Goal: Check status: Check status

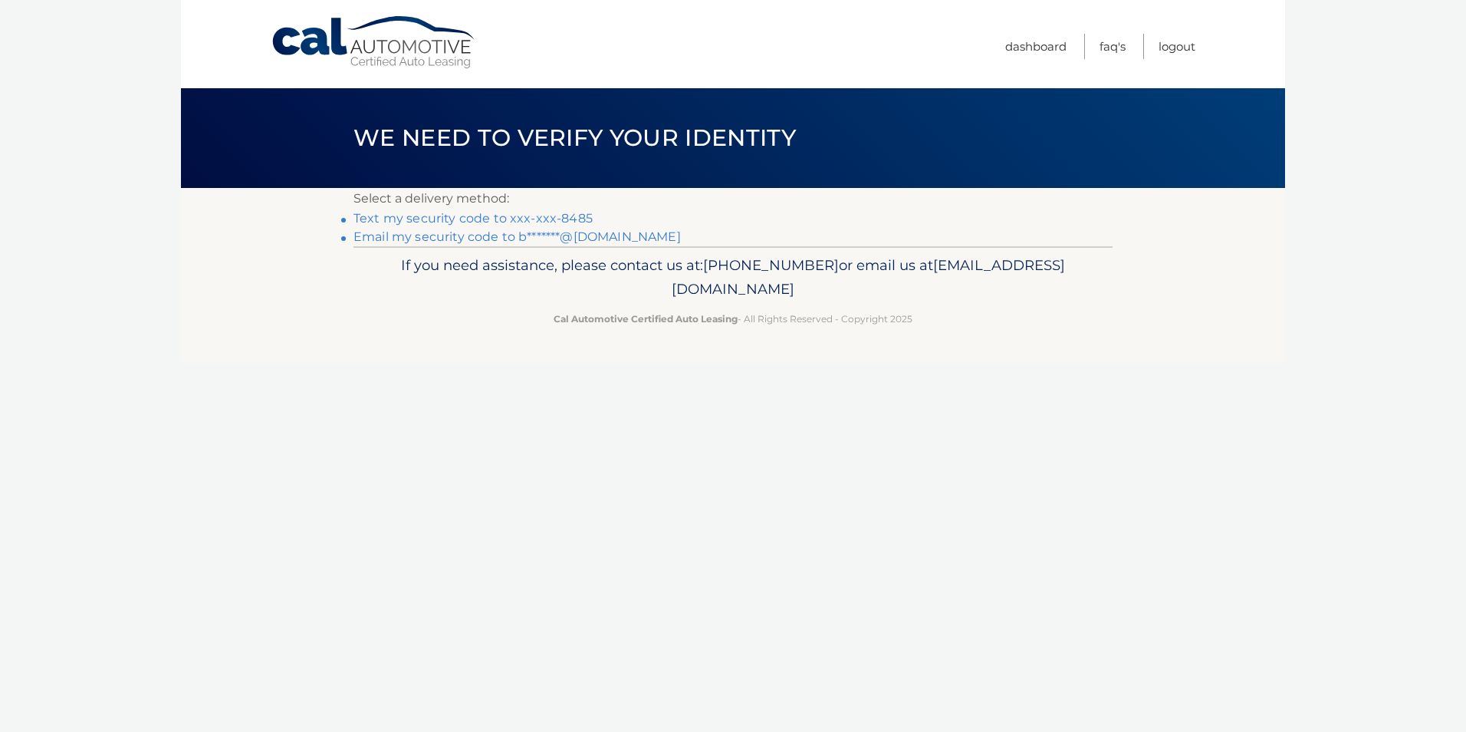
click at [536, 219] on link "Text my security code to xxx-xxx-8485" at bounding box center [473, 218] width 239 height 15
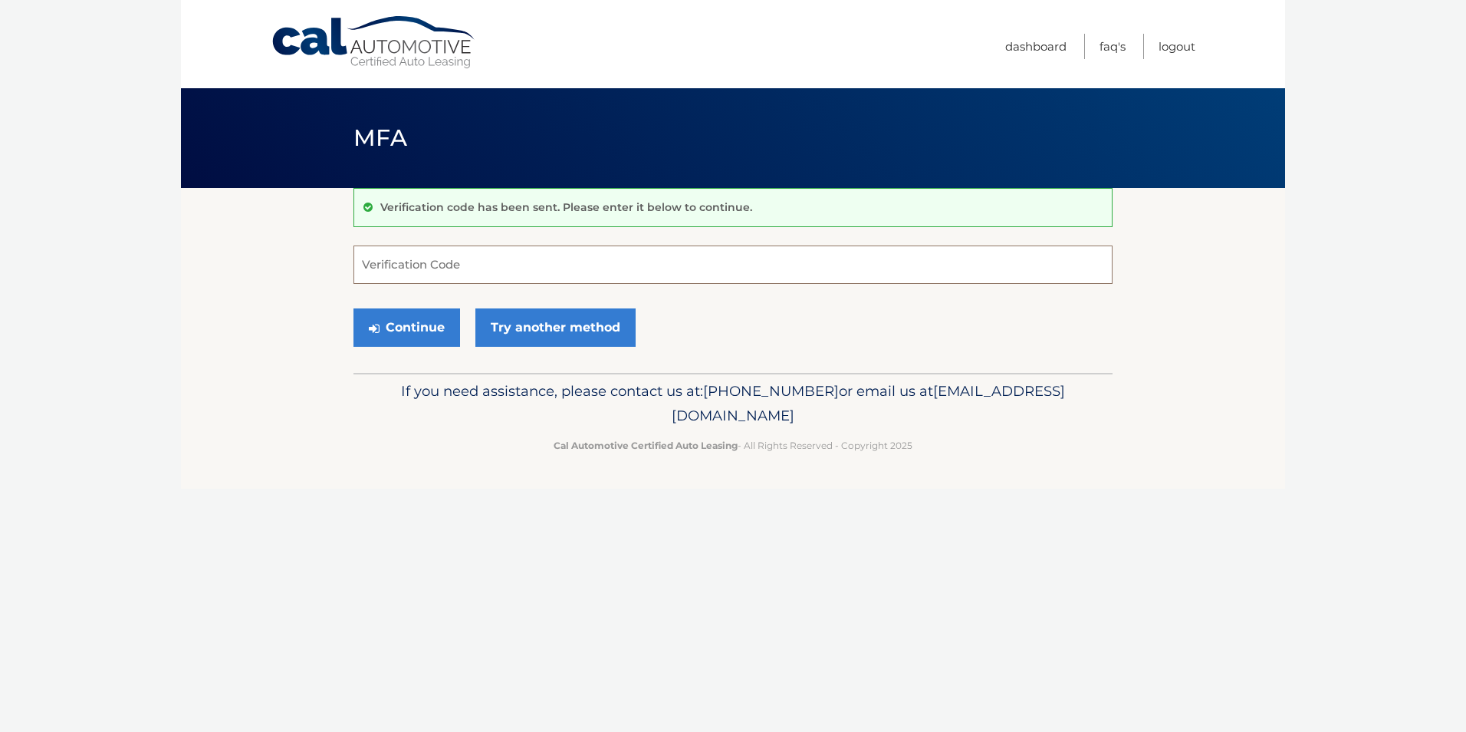
click at [370, 258] on input "Verification Code" at bounding box center [733, 264] width 759 height 38
type input "820459"
click at [407, 325] on button "Continue" at bounding box center [407, 327] width 107 height 38
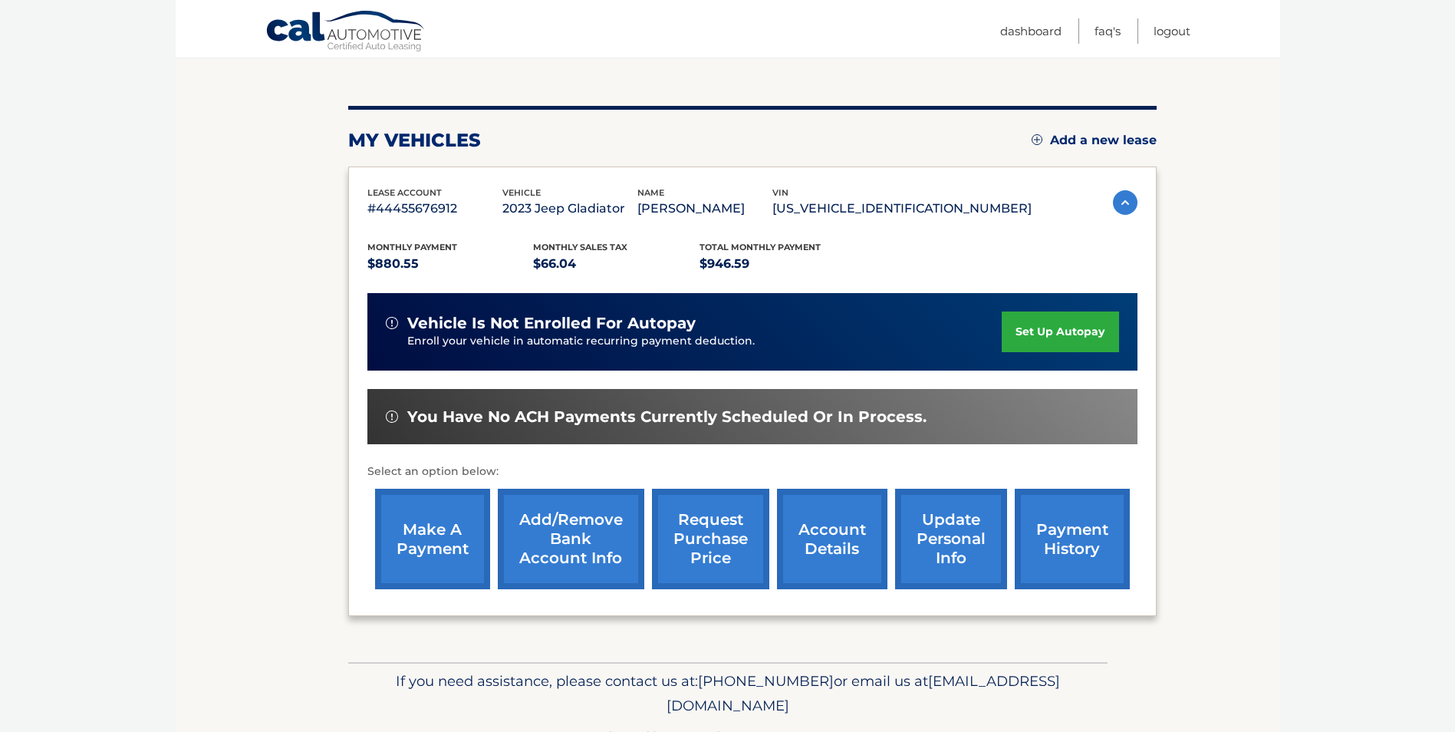
scroll to position [153, 0]
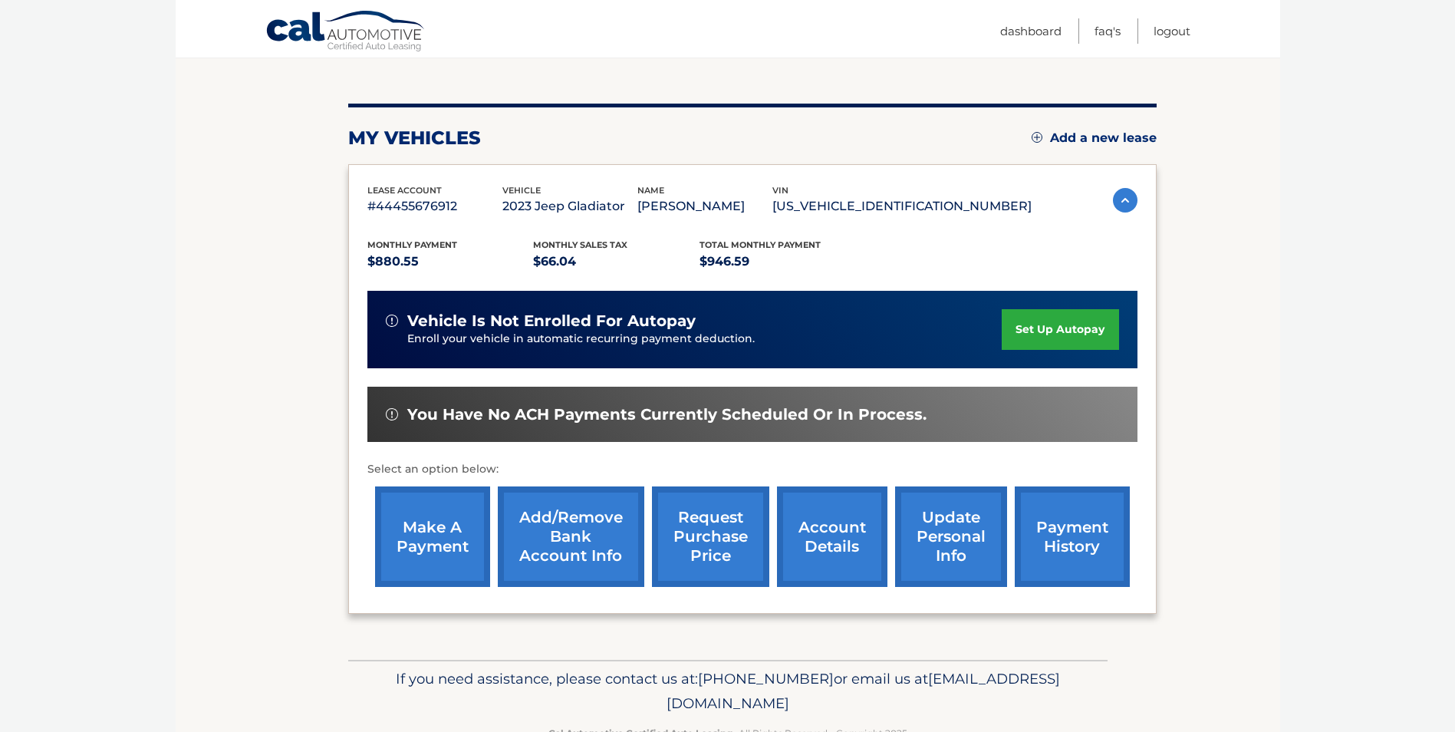
click at [833, 543] on link "account details" at bounding box center [832, 536] width 110 height 100
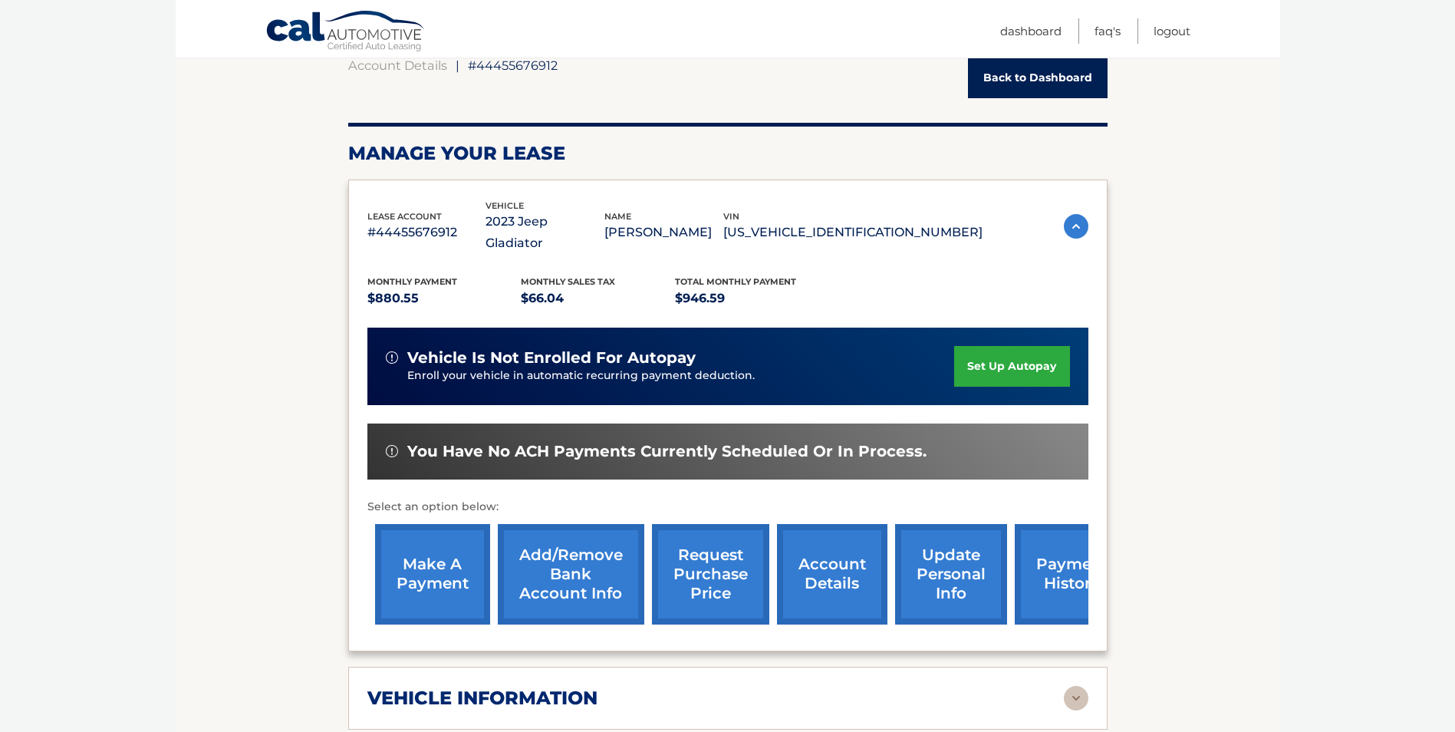
scroll to position [230, 0]
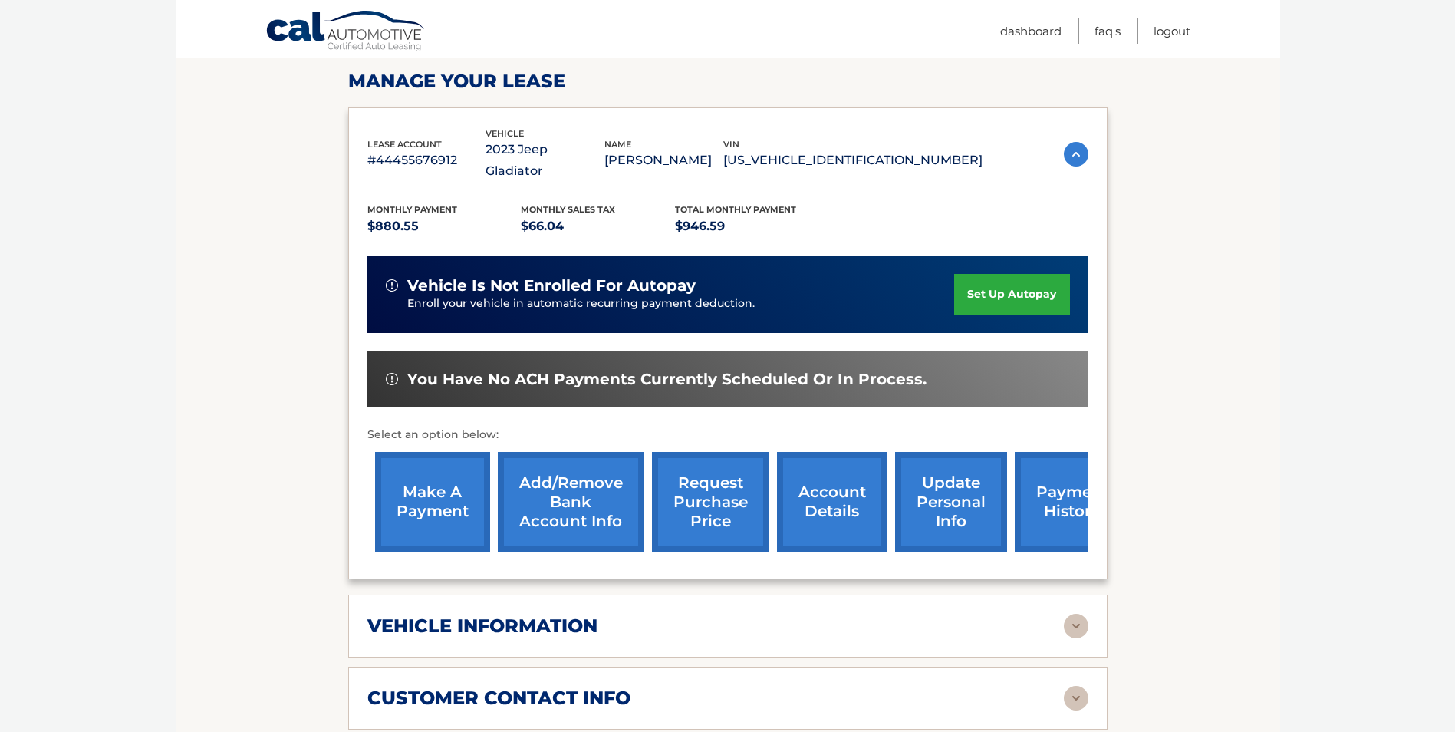
click at [1048, 488] on link "payment history" at bounding box center [1072, 502] width 115 height 100
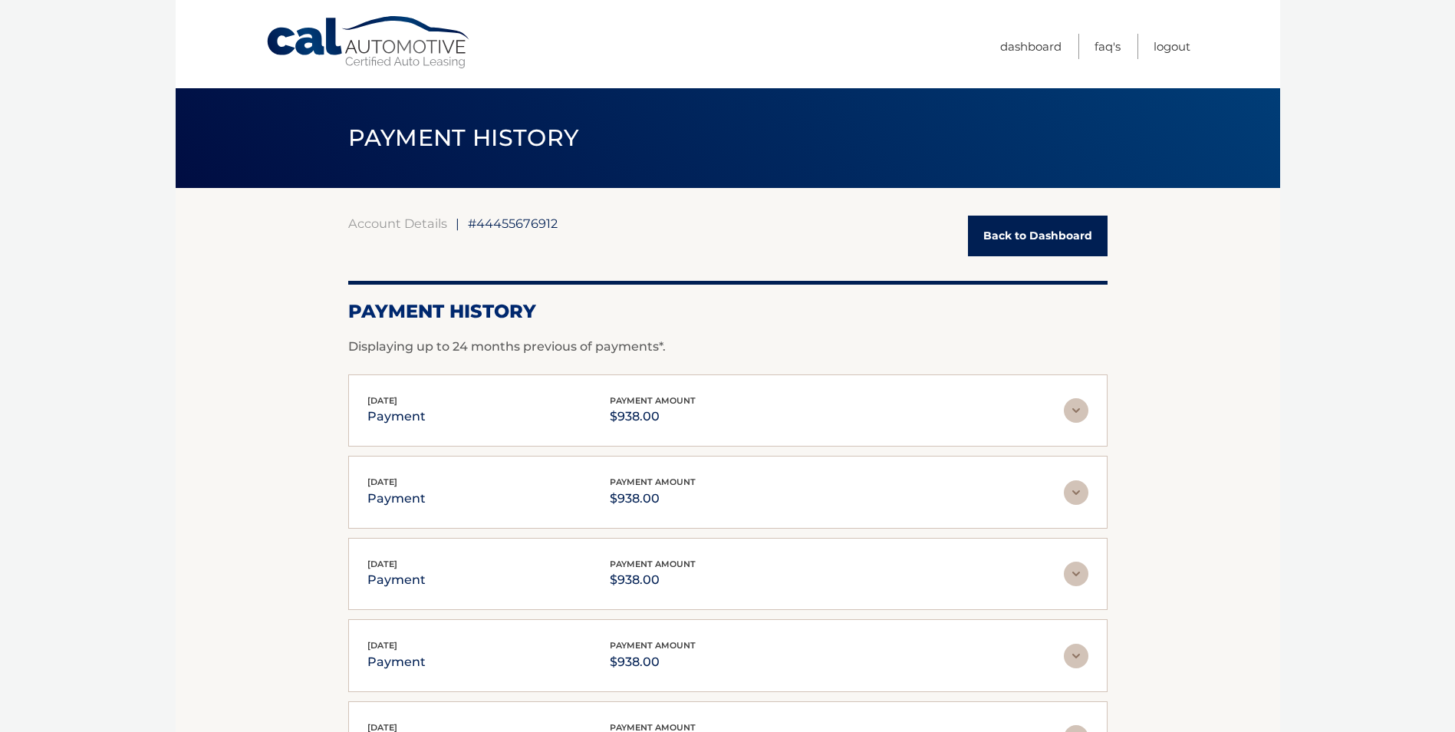
click at [1034, 237] on link "Back to Dashboard" at bounding box center [1038, 235] width 140 height 41
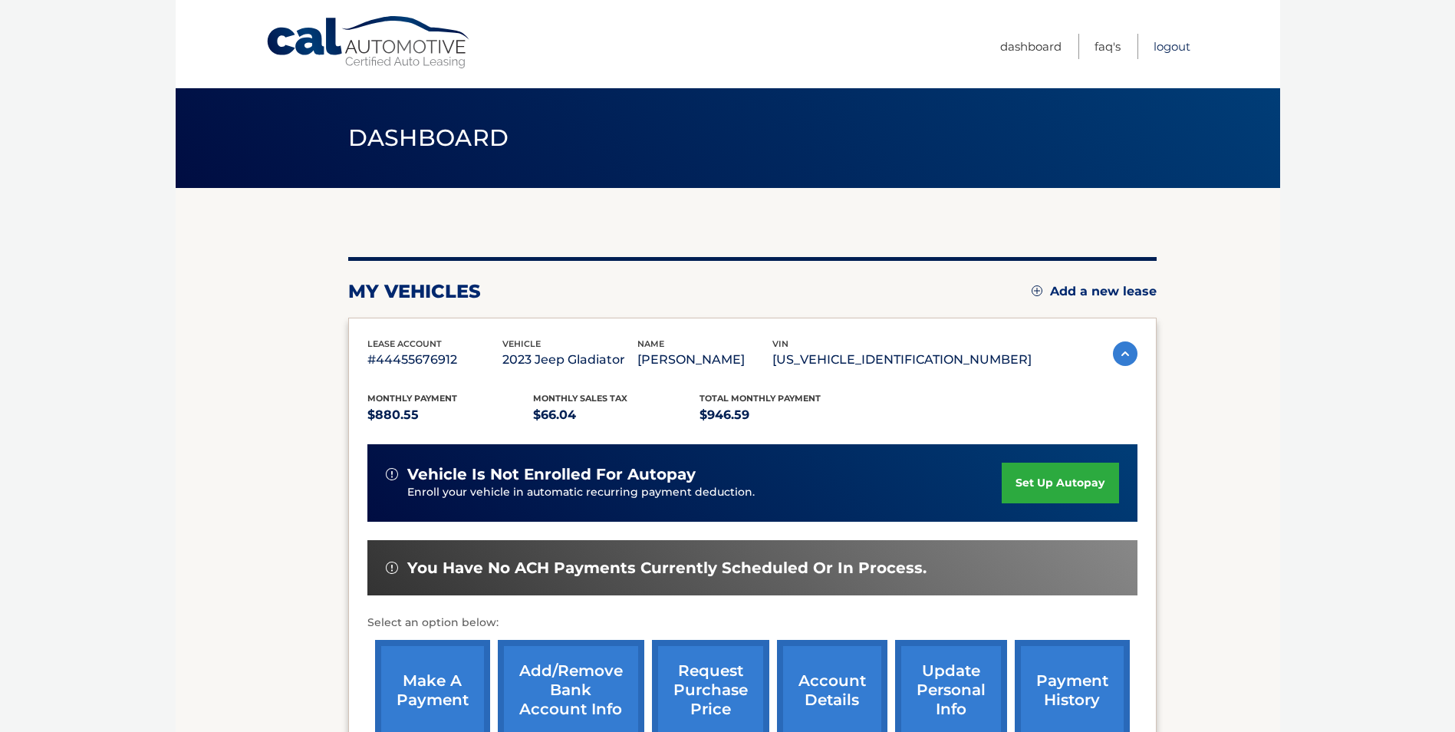
click at [1176, 48] on link "Logout" at bounding box center [1171, 46] width 37 height 25
